Goal: Transaction & Acquisition: Purchase product/service

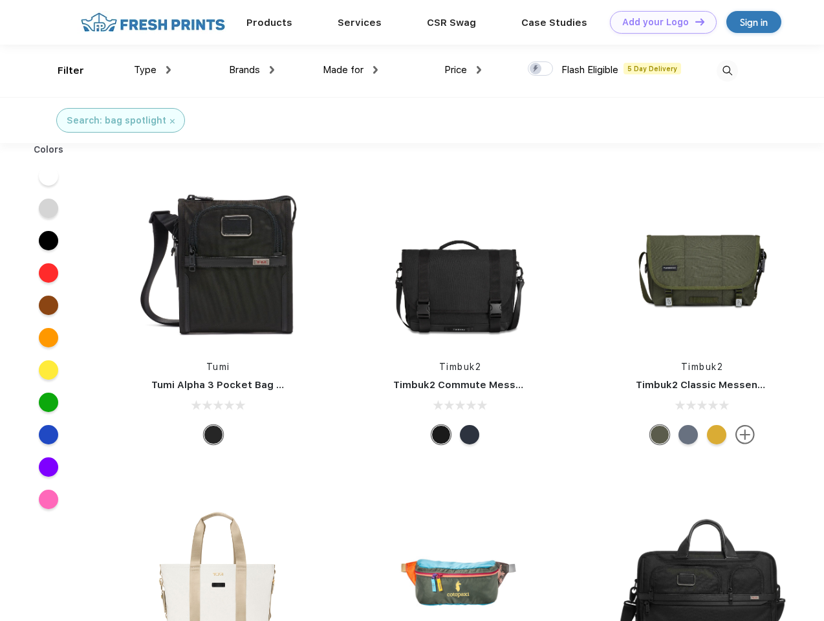
click at [658, 22] on link "Add your Logo Design Tool" at bounding box center [663, 22] width 107 height 23
click at [0, 0] on div "Design Tool" at bounding box center [0, 0] width 0 height 0
click at [694, 21] on link "Add your Logo Design Tool" at bounding box center [663, 22] width 107 height 23
click at [62, 70] on div "Filter" at bounding box center [71, 70] width 27 height 15
click at [153, 70] on span "Type" at bounding box center [145, 70] width 23 height 12
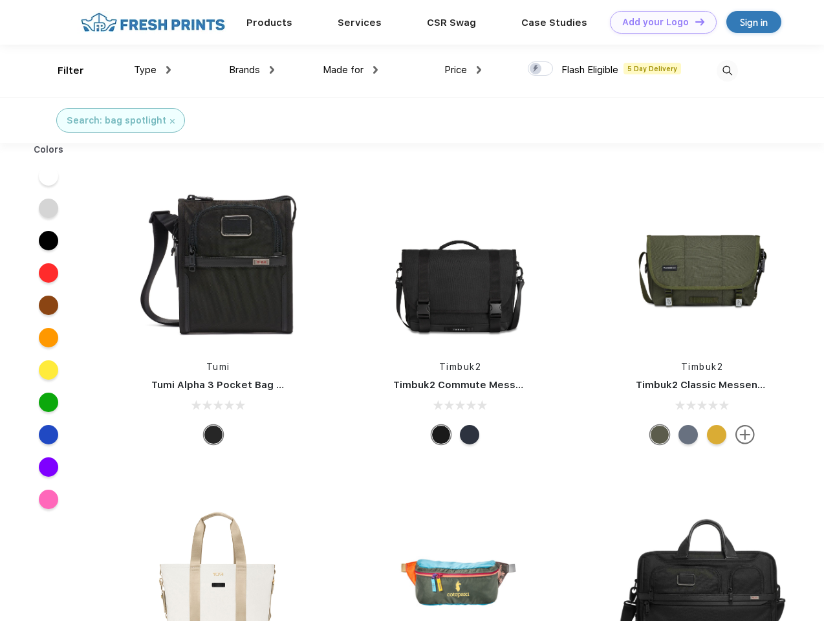
click at [252, 70] on span "Brands" at bounding box center [244, 70] width 31 height 12
click at [351, 70] on span "Made for" at bounding box center [343, 70] width 41 height 12
click at [463, 70] on span "Price" at bounding box center [455, 70] width 23 height 12
click at [541, 69] on div at bounding box center [540, 68] width 25 height 14
click at [536, 69] on input "checkbox" at bounding box center [532, 65] width 8 height 8
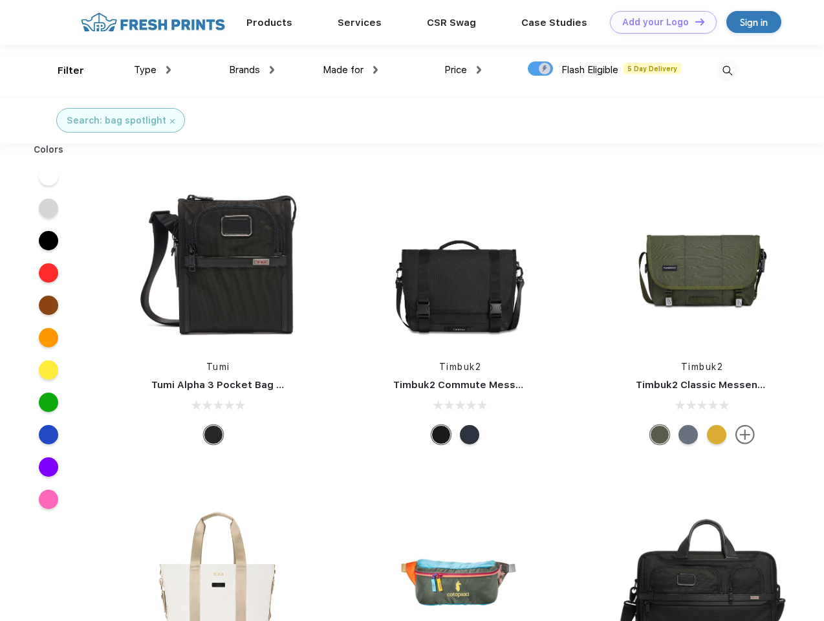
click at [727, 70] on img at bounding box center [727, 70] width 21 height 21
